Goal: Information Seeking & Learning: Learn about a topic

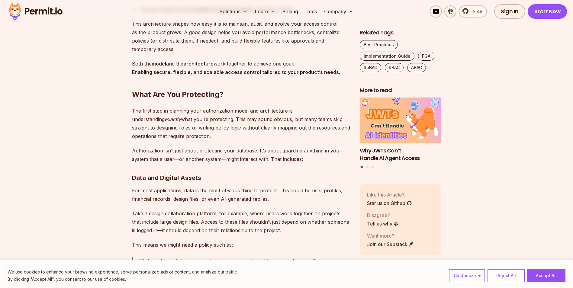
scroll to position [1027, 0]
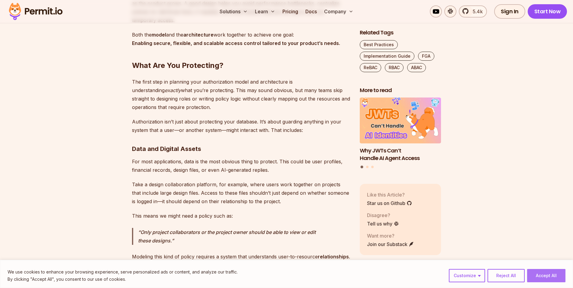
click at [533, 275] on button "Accept All" at bounding box center [546, 275] width 38 height 13
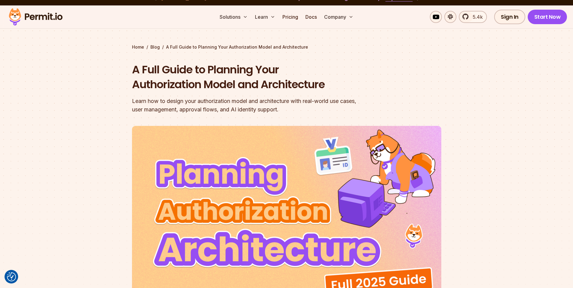
scroll to position [0, 0]
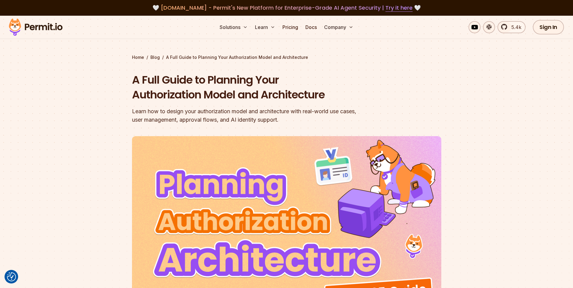
click at [261, 114] on div "Learn how to design your authorization model and architecture with real-world u…" at bounding box center [248, 115] width 232 height 17
drag, startPoint x: 151, startPoint y: 88, endPoint x: 144, endPoint y: 87, distance: 6.5
click at [151, 88] on h1 "A Full Guide to Planning Your Authorization Model and Architecture" at bounding box center [248, 87] width 232 height 30
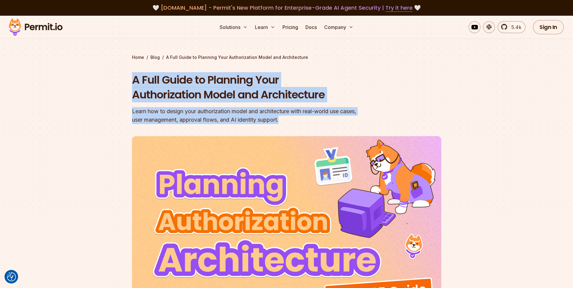
drag, startPoint x: 132, startPoint y: 83, endPoint x: 293, endPoint y: 125, distance: 165.9
click at [293, 125] on header "A Full Guide to Planning Your Authorization Model and Architecture Learn how to…" at bounding box center [286, 207] width 309 height 270
drag, startPoint x: 293, startPoint y: 125, endPoint x: 294, endPoint y: 122, distance: 3.3
click at [294, 122] on div "Learn how to design your authorization model and architecture with real-world u…" at bounding box center [248, 115] width 232 height 17
drag, startPoint x: 274, startPoint y: 122, endPoint x: 133, endPoint y: 81, distance: 147.0
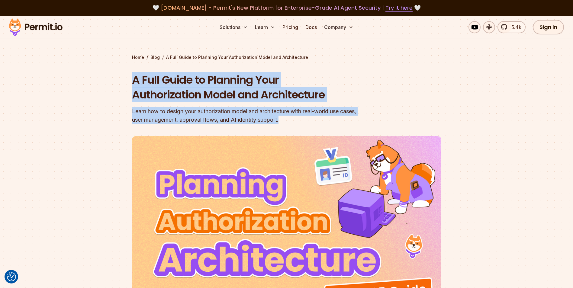
click at [133, 81] on div "A Full Guide to Planning Your Authorization Model and Architecture Learn how to…" at bounding box center [248, 98] width 232 height 52
click at [133, 81] on h1 "A Full Guide to Planning Your Authorization Model and Architecture" at bounding box center [248, 87] width 232 height 30
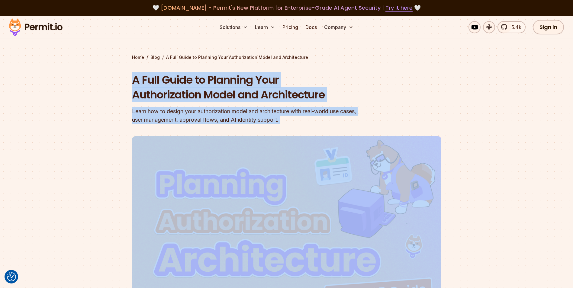
drag, startPoint x: 133, startPoint y: 81, endPoint x: 284, endPoint y: 116, distance: 155.3
click at [284, 116] on div "A Full Guide to Planning Your Authorization Model and Architecture Learn how to…" at bounding box center [248, 98] width 232 height 52
click at [285, 121] on div "Learn how to design your authorization model and architecture with real-world u…" at bounding box center [248, 115] width 232 height 17
drag, startPoint x: 285, startPoint y: 121, endPoint x: 132, endPoint y: 84, distance: 157.2
click at [132, 84] on div "A Full Guide to Planning Your Authorization Model and Architecture Learn how to…" at bounding box center [248, 98] width 232 height 52
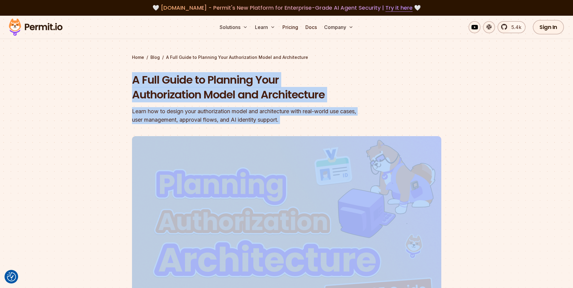
click at [131, 82] on section "Home / Blog / A Full Guide to Planning Your Authorization Model and Architectur…" at bounding box center [286, 186] width 573 height 341
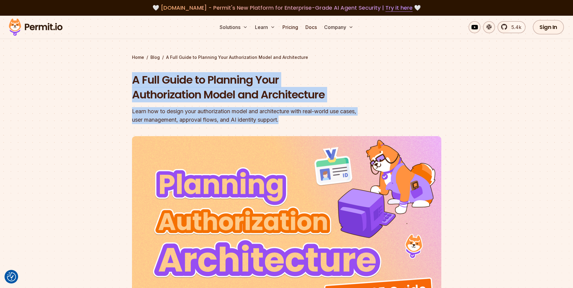
drag, startPoint x: 135, startPoint y: 81, endPoint x: 335, endPoint y: 121, distance: 203.3
click at [335, 121] on div "A Full Guide to Planning Your Authorization Model and Architecture Learn how to…" at bounding box center [248, 98] width 232 height 52
drag, startPoint x: 335, startPoint y: 121, endPoint x: 329, endPoint y: 122, distance: 5.8
click at [330, 121] on div "Learn how to design your authorization model and architecture with real-world u…" at bounding box center [248, 115] width 232 height 17
drag, startPoint x: 325, startPoint y: 122, endPoint x: 129, endPoint y: 79, distance: 200.1
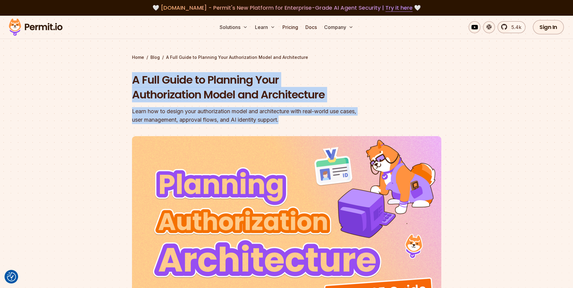
click at [129, 79] on section "Home / Blog / A Full Guide to Planning Your Authorization Model and Architectur…" at bounding box center [286, 186] width 573 height 341
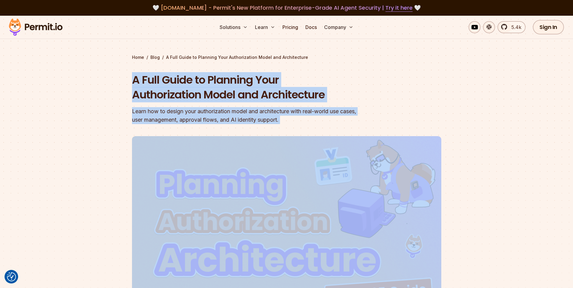
drag, startPoint x: 129, startPoint y: 79, endPoint x: 290, endPoint y: 121, distance: 166.4
click at [290, 121] on section "Home / Blog / A Full Guide to Planning Your Authorization Model and Architectur…" at bounding box center [286, 186] width 573 height 341
click at [289, 121] on div "Learn how to design your authorization model and architecture with real-world u…" at bounding box center [248, 115] width 232 height 17
drag, startPoint x: 289, startPoint y: 121, endPoint x: 129, endPoint y: 80, distance: 165.7
click at [129, 80] on section "Home / Blog / A Full Guide to Planning Your Authorization Model and Architectur…" at bounding box center [286, 186] width 573 height 341
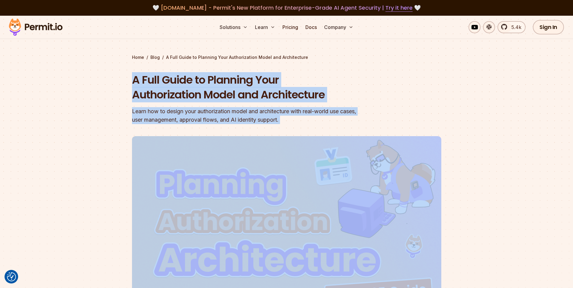
click at [129, 80] on section "Home / Blog / A Full Guide to Planning Your Authorization Model and Architectur…" at bounding box center [286, 186] width 573 height 341
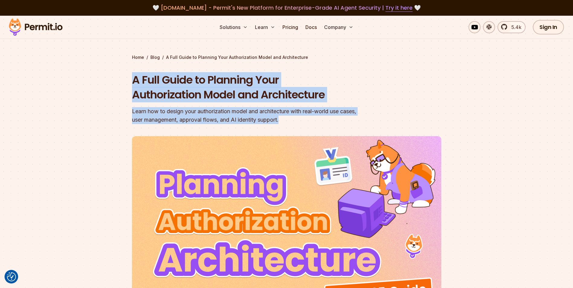
drag, startPoint x: 127, startPoint y: 80, endPoint x: 299, endPoint y: 121, distance: 177.4
click at [299, 121] on section "Home / Blog / A Full Guide to Planning Your Authorization Model and Architectur…" at bounding box center [286, 186] width 573 height 341
click at [299, 121] on div "Learn how to design your authorization model and architecture with real-world u…" at bounding box center [248, 115] width 232 height 17
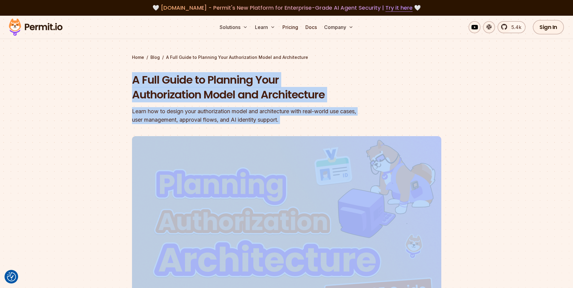
drag, startPoint x: 299, startPoint y: 121, endPoint x: 106, endPoint y: 82, distance: 196.9
click at [106, 82] on section "Home / Blog / A Full Guide to Planning Your Authorization Model and Architectur…" at bounding box center [286, 186] width 573 height 341
drag, startPoint x: 106, startPoint y: 82, endPoint x: 291, endPoint y: 121, distance: 189.2
click at [291, 121] on section "Home / Blog / A Full Guide to Planning Your Authorization Model and Architectur…" at bounding box center [286, 186] width 573 height 341
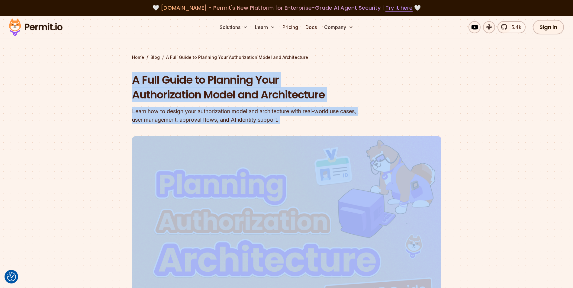
click at [291, 121] on div "Learn how to design your authorization model and architecture with real-world u…" at bounding box center [248, 115] width 232 height 17
drag, startPoint x: 291, startPoint y: 121, endPoint x: 114, endPoint y: 81, distance: 181.5
click at [114, 81] on section "Home / Blog / A Full Guide to Planning Your Authorization Model and Architectur…" at bounding box center [286, 186] width 573 height 341
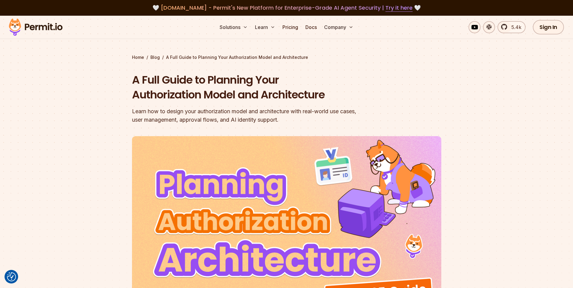
click at [31, 124] on section "Home / Blog / A Full Guide to Planning Your Authorization Model and Architectur…" at bounding box center [286, 186] width 573 height 341
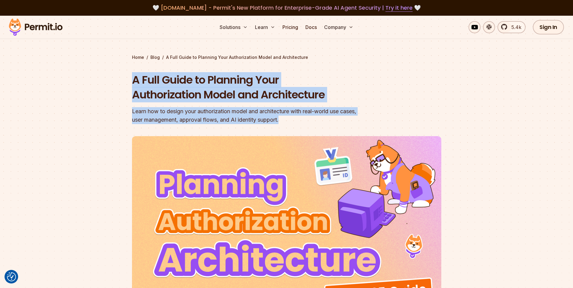
drag, startPoint x: 132, startPoint y: 79, endPoint x: 358, endPoint y: 119, distance: 229.2
click at [358, 119] on div "A Full Guide to Planning Your Authorization Model and Architecture Learn how to…" at bounding box center [248, 98] width 232 height 52
drag, startPoint x: 358, startPoint y: 119, endPoint x: 343, endPoint y: 119, distance: 15.1
click at [343, 119] on div "Learn how to design your authorization model and architecture with real-world u…" at bounding box center [248, 115] width 232 height 17
drag, startPoint x: 318, startPoint y: 119, endPoint x: 127, endPoint y: 79, distance: 195.2
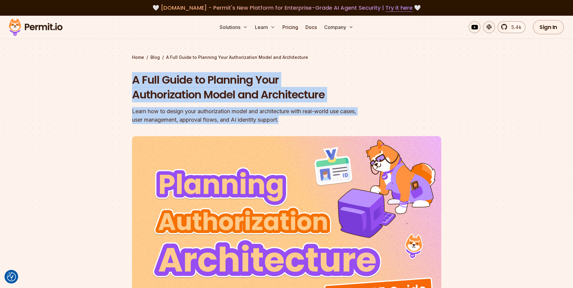
click at [127, 79] on section "Home / Blog / A Full Guide to Planning Your Authorization Model and Architectur…" at bounding box center [286, 186] width 573 height 341
